Goal: Navigation & Orientation: Find specific page/section

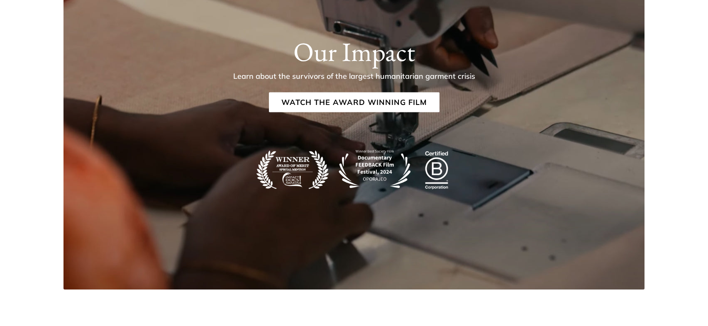
drag, startPoint x: 703, startPoint y: 29, endPoint x: 706, endPoint y: 148, distance: 118.7
click at [701, 151] on html "Add $150 for USA FREE SHIPPING! Help Center Text Us Email Us *** *** *** *** **…" at bounding box center [354, 163] width 708 height 326
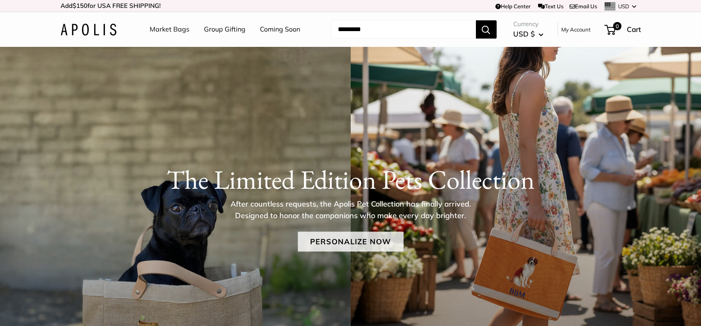
click at [358, 244] on link "Personalize Now" at bounding box center [351, 242] width 106 height 20
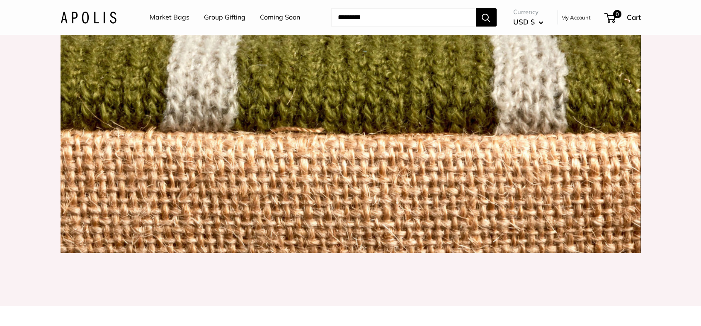
scroll to position [897, 0]
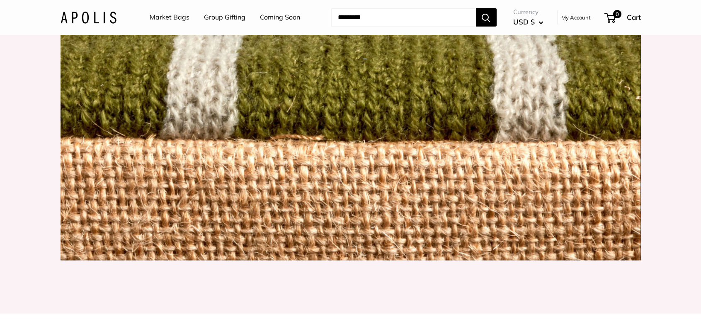
click at [414, 235] on img at bounding box center [351, 69] width 581 height 384
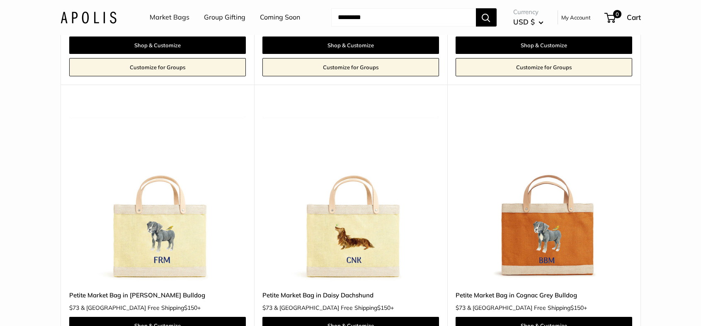
scroll to position [651, 0]
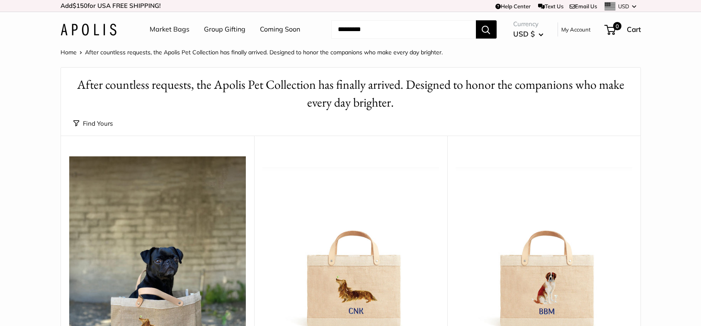
click at [175, 28] on link "Market Bags" at bounding box center [170, 29] width 40 height 12
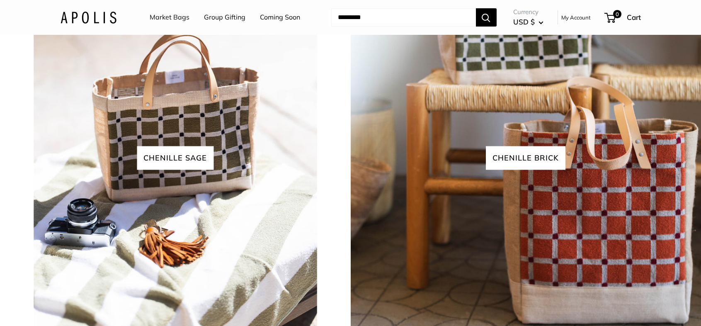
scroll to position [1805, 0]
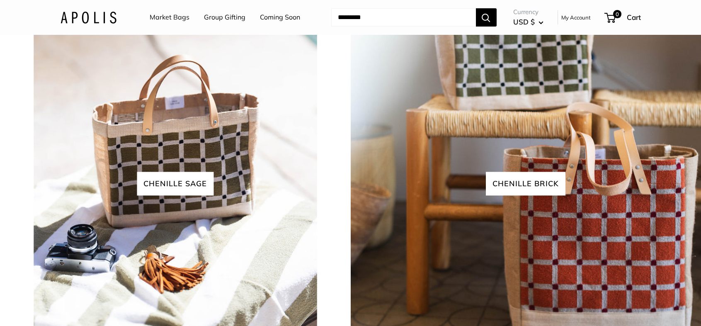
click at [176, 15] on link "Market Bags" at bounding box center [170, 17] width 40 height 12
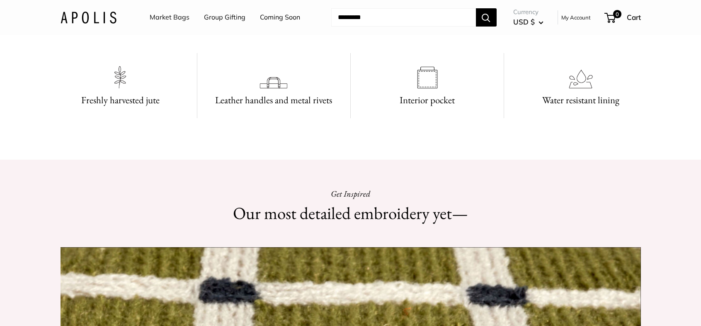
scroll to position [541, 0]
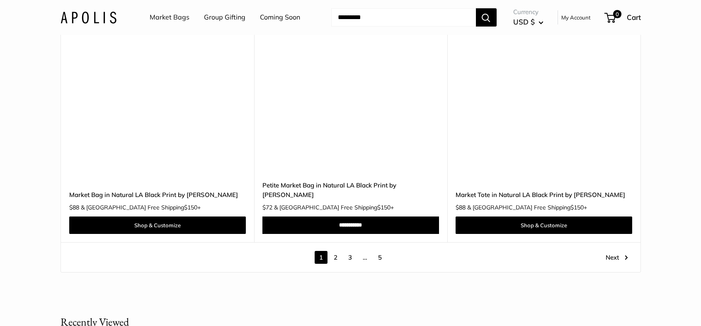
scroll to position [4753, 0]
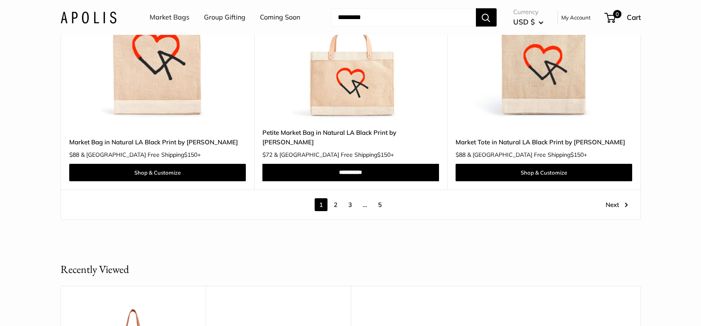
click at [334, 198] on link "2" at bounding box center [335, 204] width 13 height 13
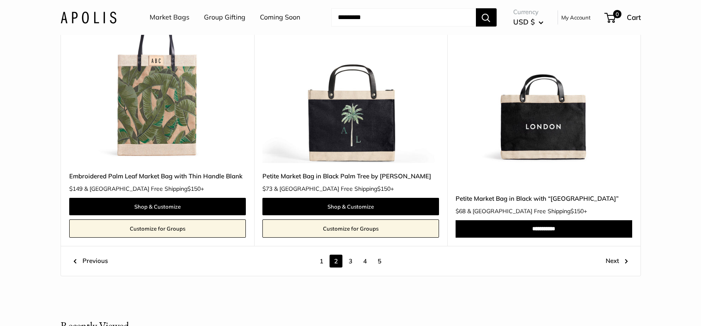
scroll to position [4587, 0]
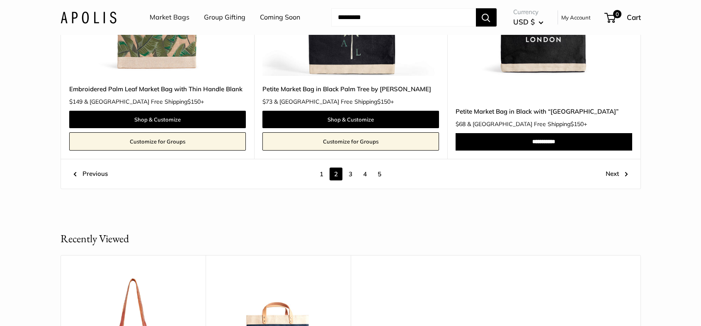
click at [348, 173] on link "3" at bounding box center [350, 174] width 13 height 13
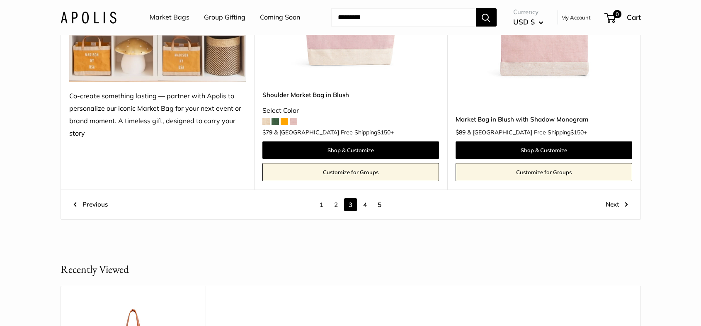
scroll to position [4688, 0]
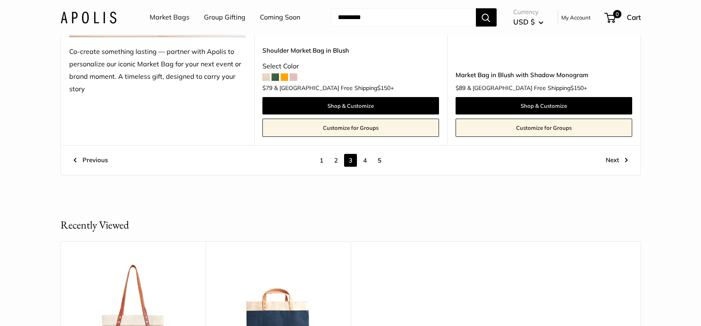
click at [362, 159] on link "4" at bounding box center [365, 160] width 13 height 13
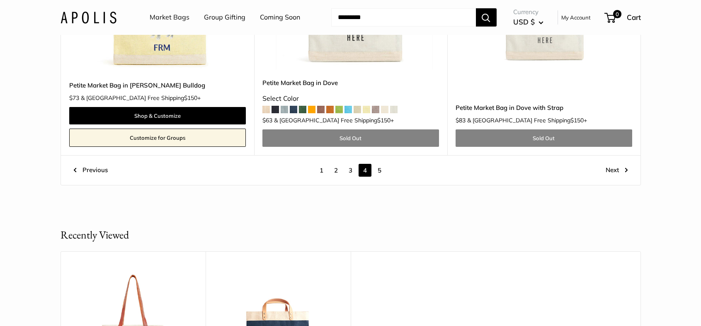
scroll to position [4602, 0]
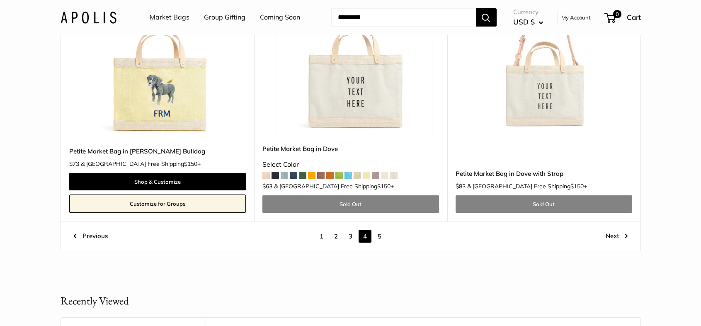
click at [381, 230] on link "5" at bounding box center [379, 236] width 13 height 13
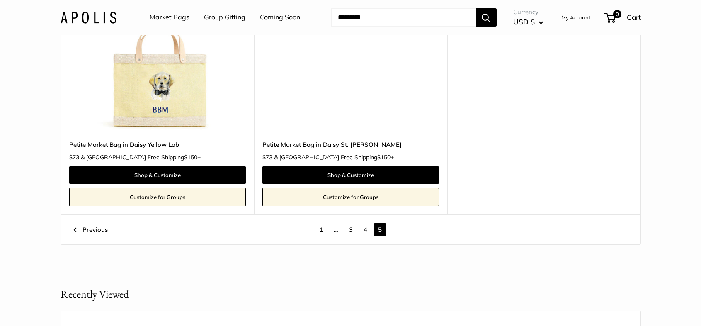
scroll to position [22, 0]
